Goal: Information Seeking & Learning: Learn about a topic

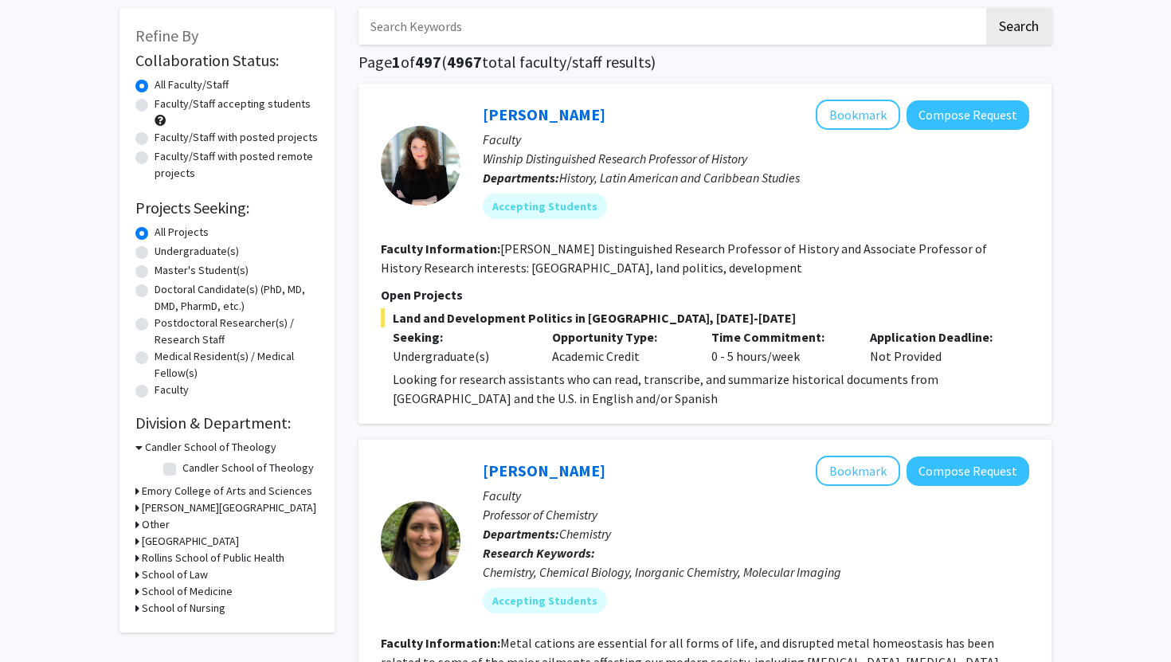
scroll to position [65, 0]
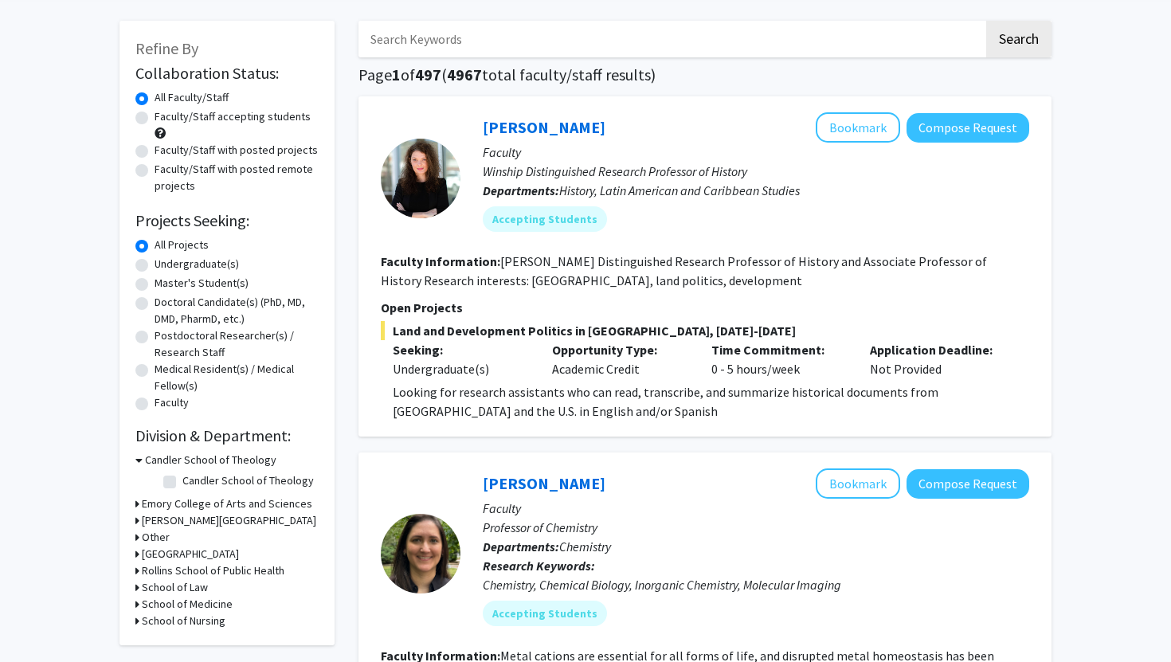
click at [155, 266] on label "Undergraduate(s)" at bounding box center [197, 264] width 84 height 17
click at [155, 266] on input "Undergraduate(s)" at bounding box center [160, 261] width 10 height 10
radio input "true"
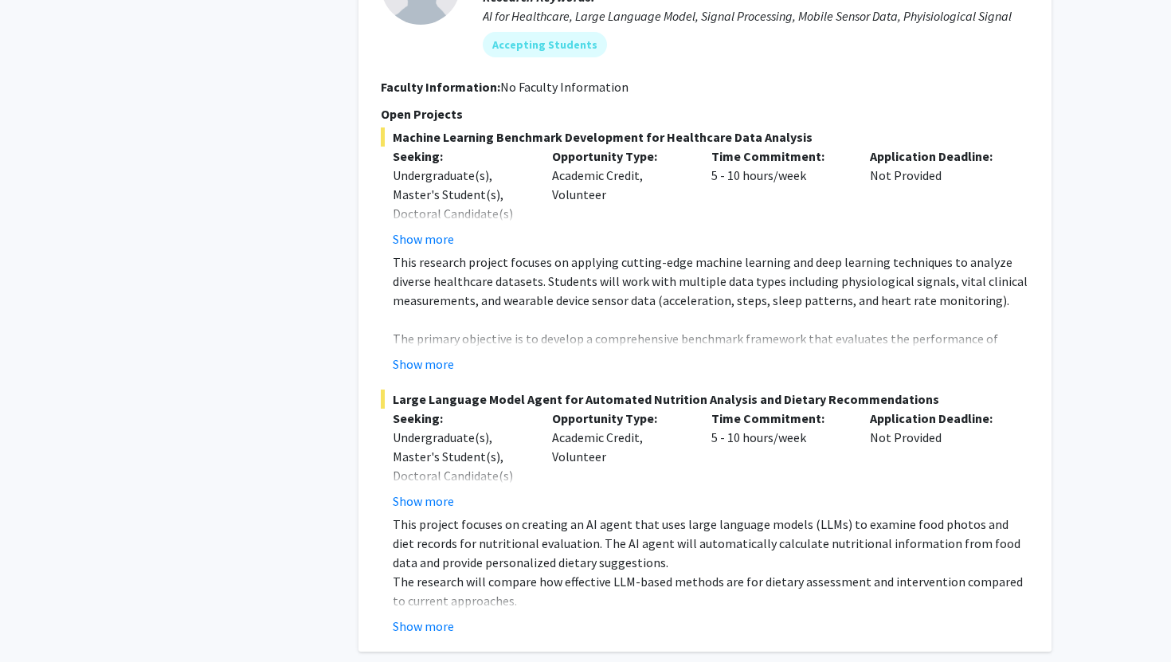
scroll to position [3506, 0]
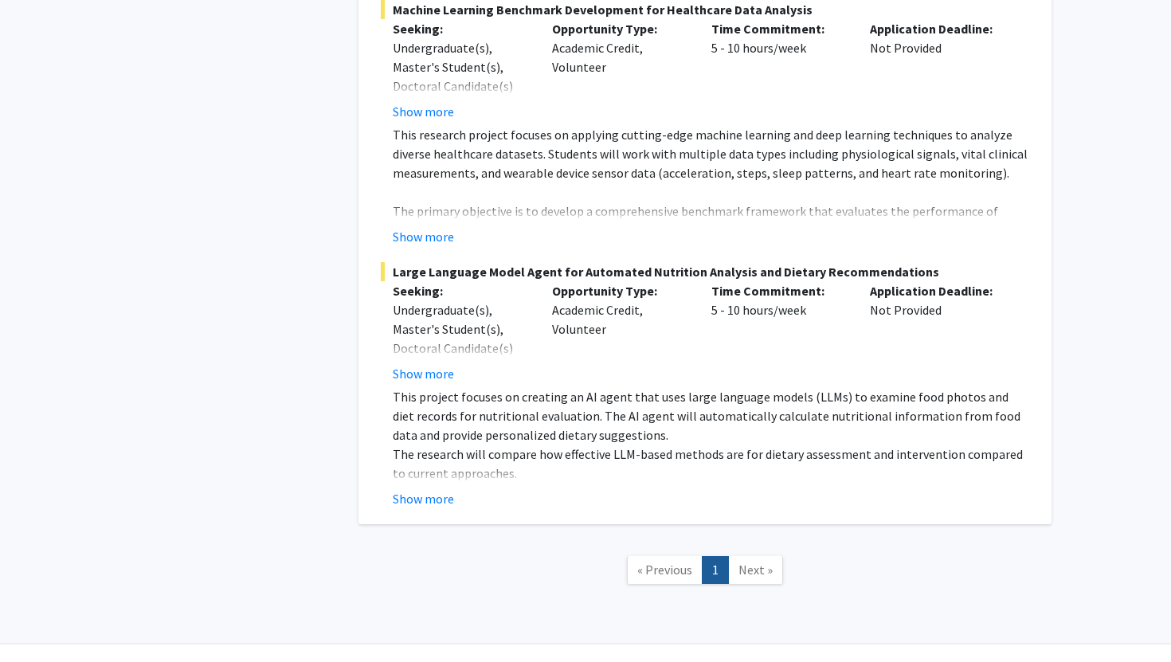
click at [769, 562] on span "Next »" at bounding box center [756, 570] width 34 height 16
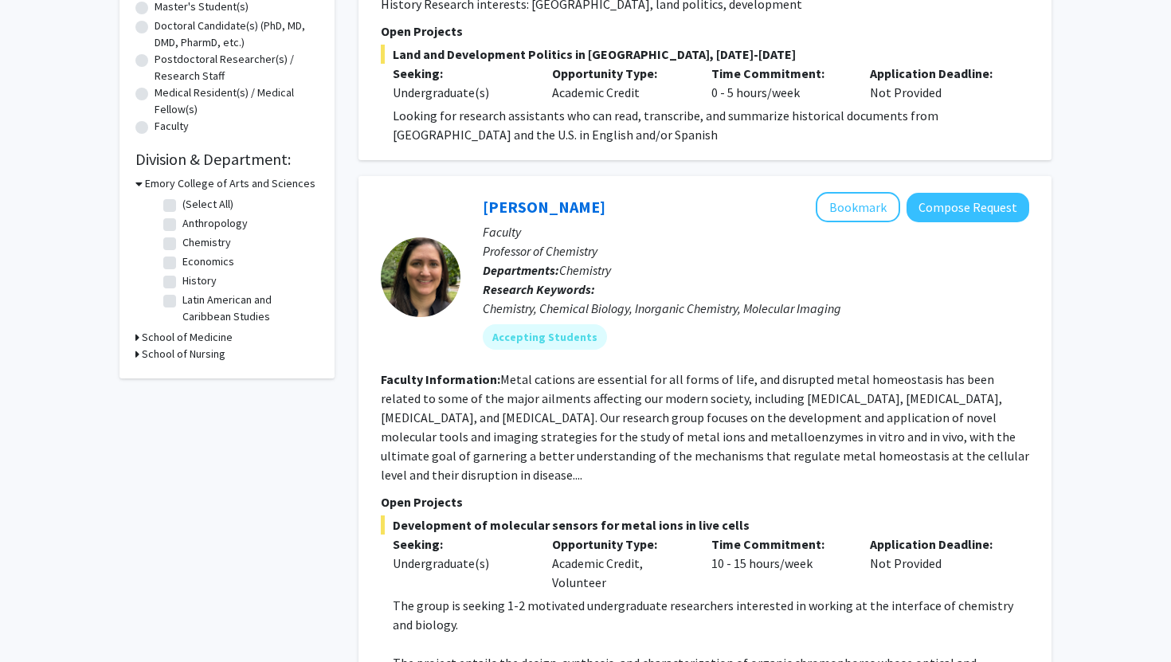
scroll to position [0, 0]
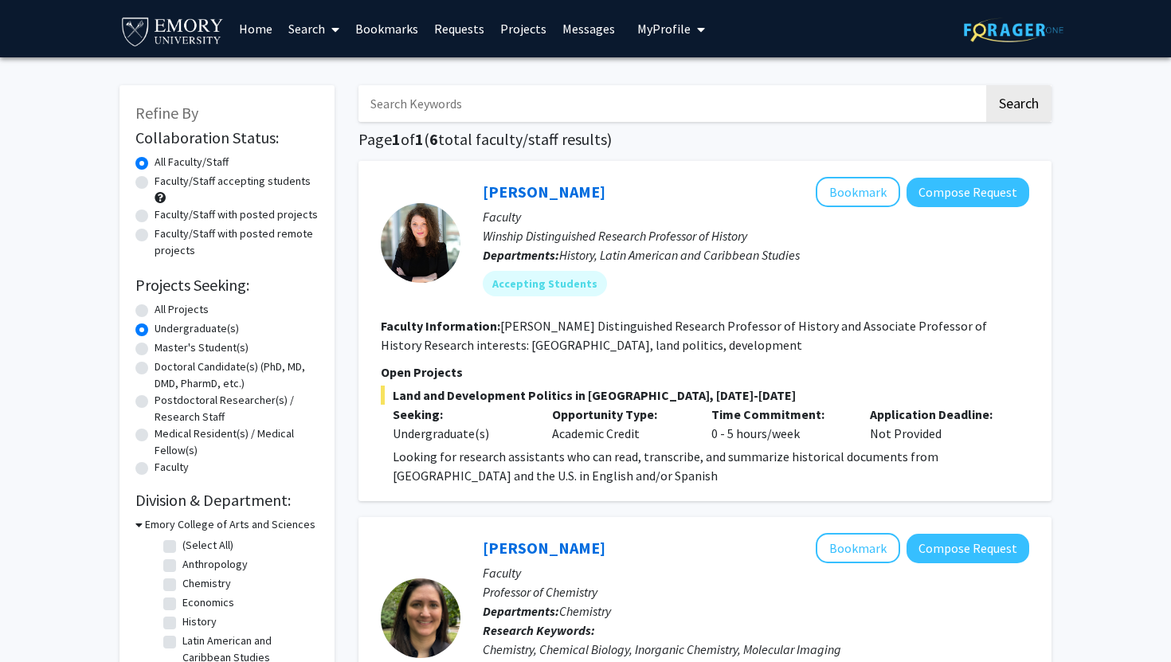
click at [525, 28] on link "Projects" at bounding box center [523, 29] width 62 height 56
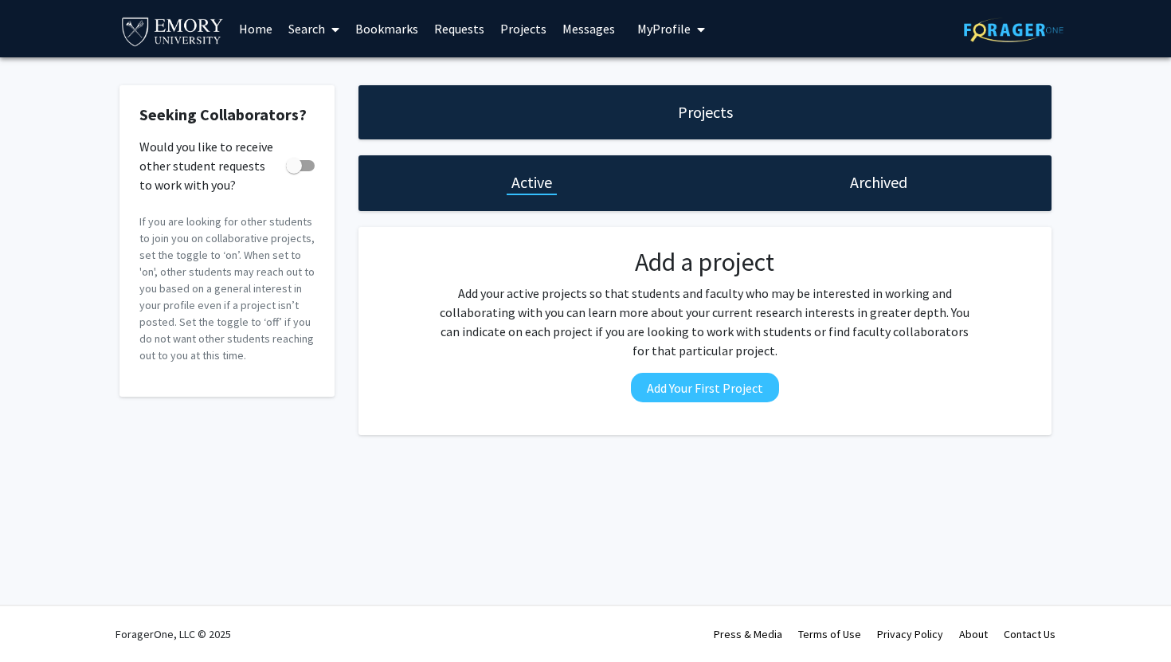
click at [662, 25] on span "My Profile" at bounding box center [663, 29] width 53 height 16
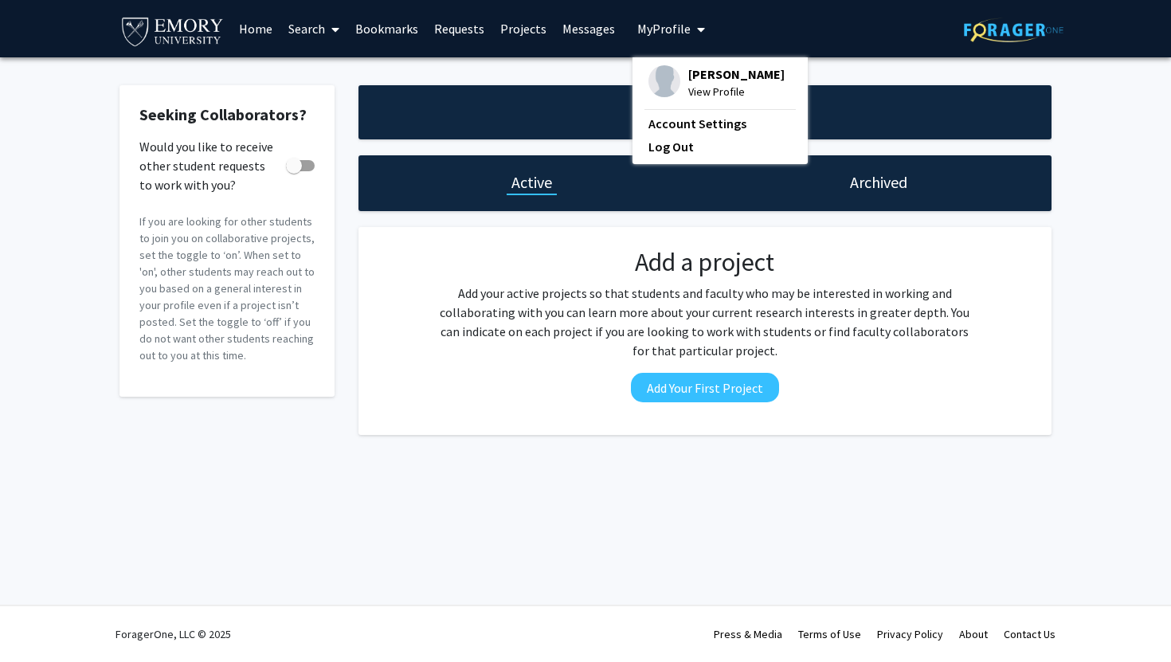
click at [268, 30] on link "Home" at bounding box center [255, 29] width 49 height 56
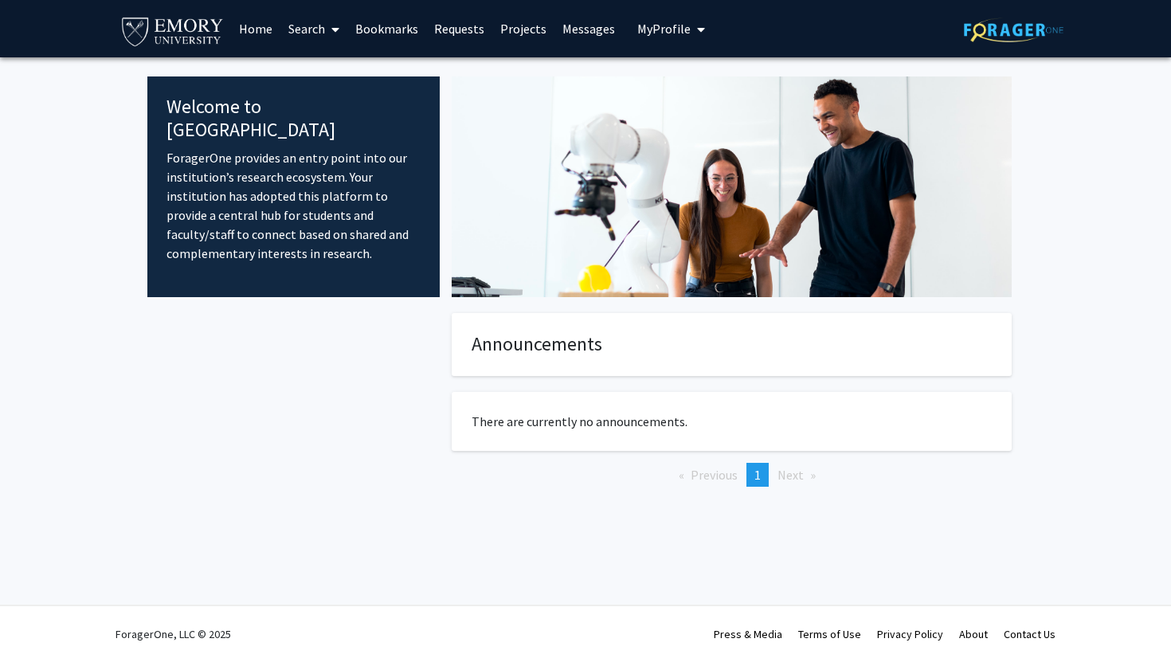
click at [300, 39] on link "Search" at bounding box center [313, 29] width 67 height 56
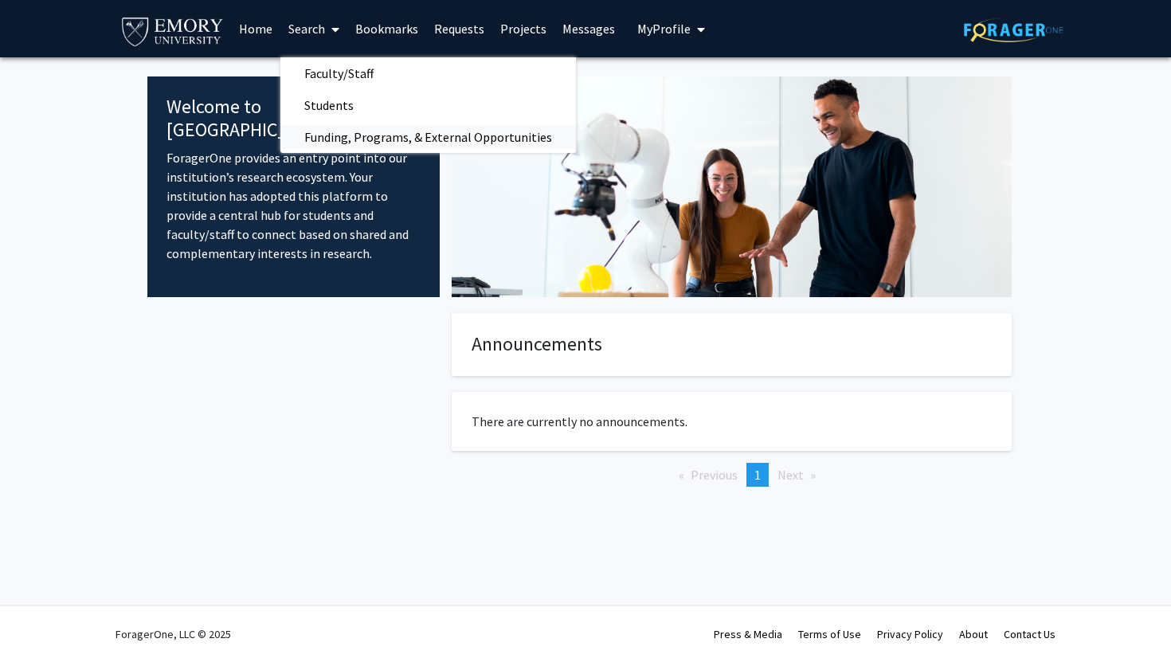
click at [339, 142] on span "Funding, Programs, & External Opportunities" at bounding box center [428, 137] width 296 height 32
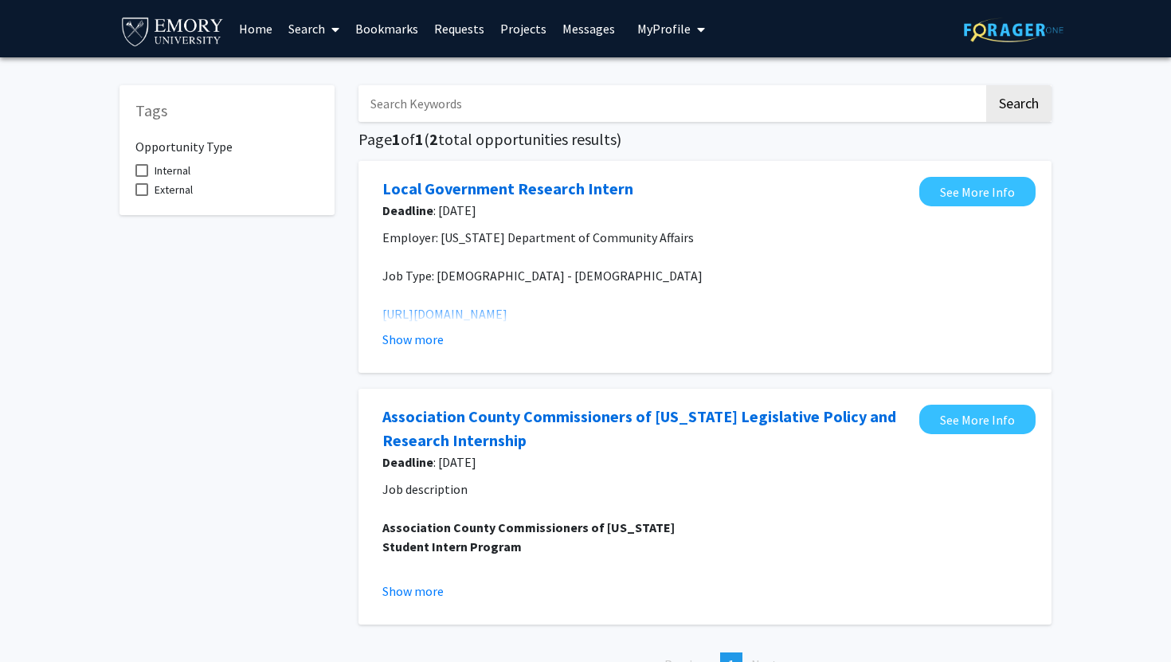
click at [391, 104] on input "Search Keywords" at bounding box center [671, 103] width 625 height 37
